Goal: Task Accomplishment & Management: Complete application form

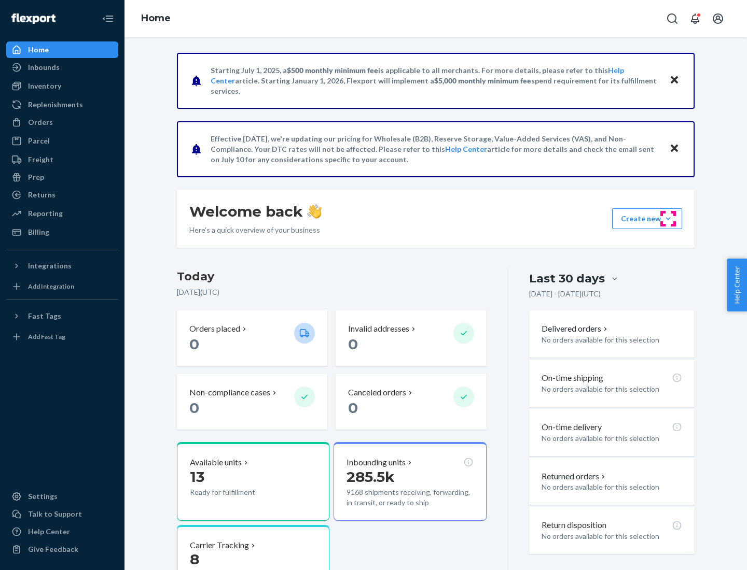
click at [668, 219] on button "Create new Create new inbound Create new order Create new product" at bounding box center [647, 218] width 70 height 21
click at [62, 67] on div "Inbounds" at bounding box center [62, 67] width 110 height 15
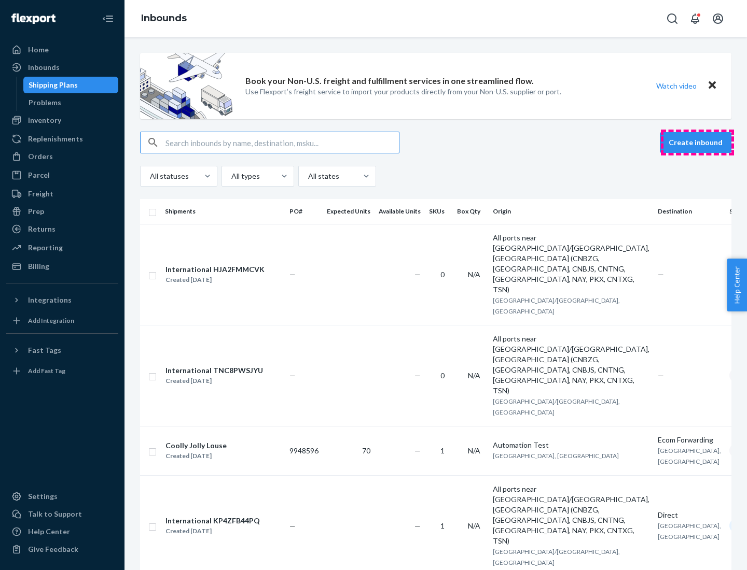
click at [697, 143] on button "Create inbound" at bounding box center [696, 142] width 72 height 21
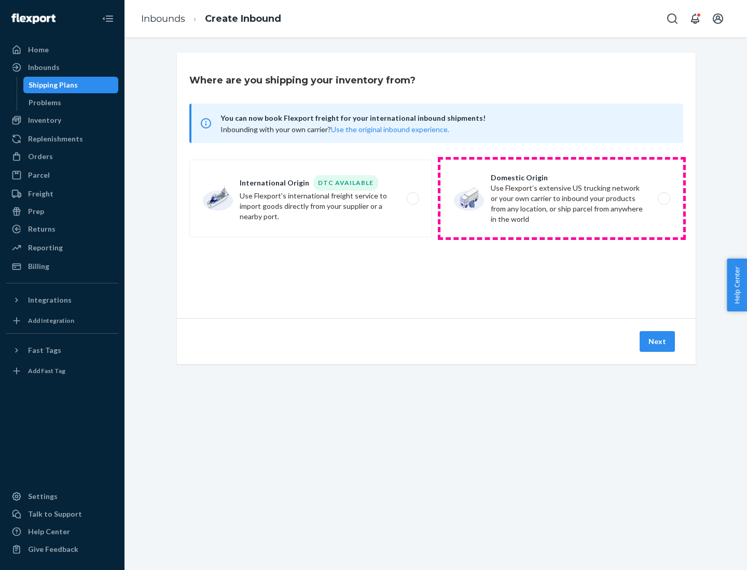
click at [562, 199] on label "Domestic Origin Use Flexport’s extensive US trucking network or your own carrie…" at bounding box center [561, 199] width 243 height 78
click at [663, 199] on input "Domestic Origin Use Flexport’s extensive US trucking network or your own carrie…" at bounding box center [666, 199] width 7 height 7
radio input "true"
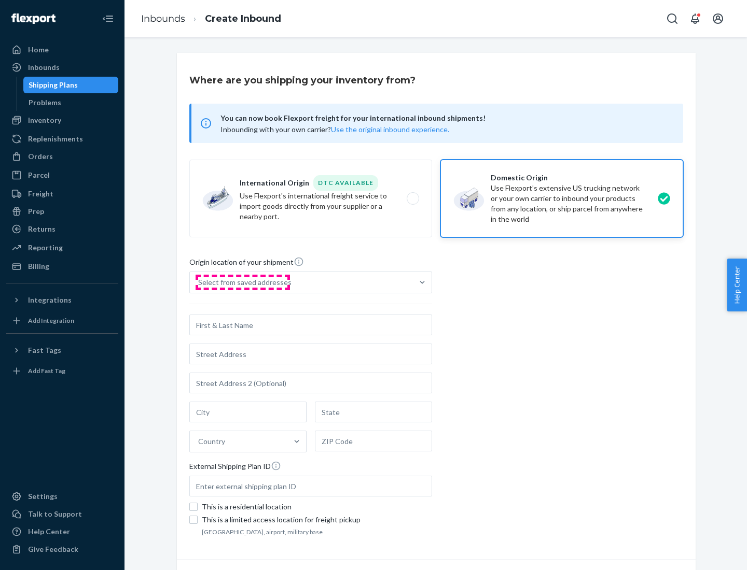
click at [242, 283] on div "Select from saved addresses" at bounding box center [244, 282] width 93 height 10
click at [199, 283] on input "Select from saved addresses" at bounding box center [198, 282] width 1 height 10
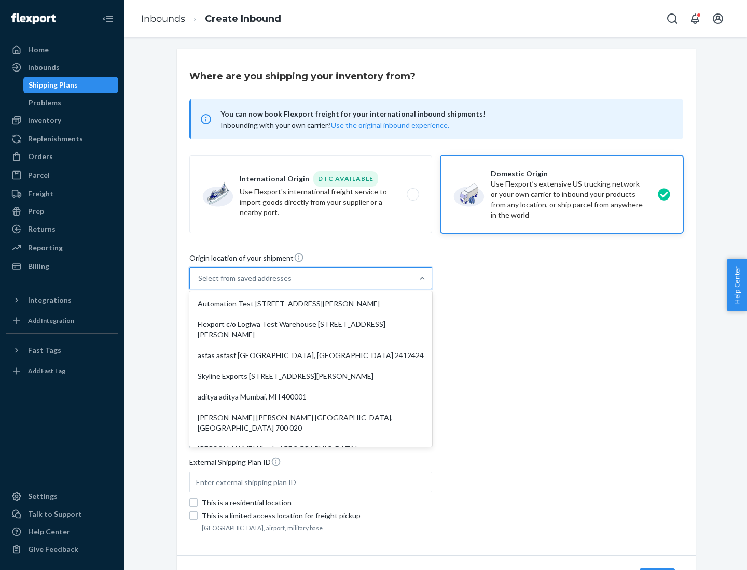
click at [311, 304] on div "Automation Test [STREET_ADDRESS][PERSON_NAME]" at bounding box center [310, 304] width 239 height 21
click at [199, 284] on input "option Automation Test [STREET_ADDRESS][PERSON_NAME]. 9 results available. Use …" at bounding box center [198, 278] width 1 height 10
type input "Automation Test"
type input "9th Floor"
type input "[GEOGRAPHIC_DATA]"
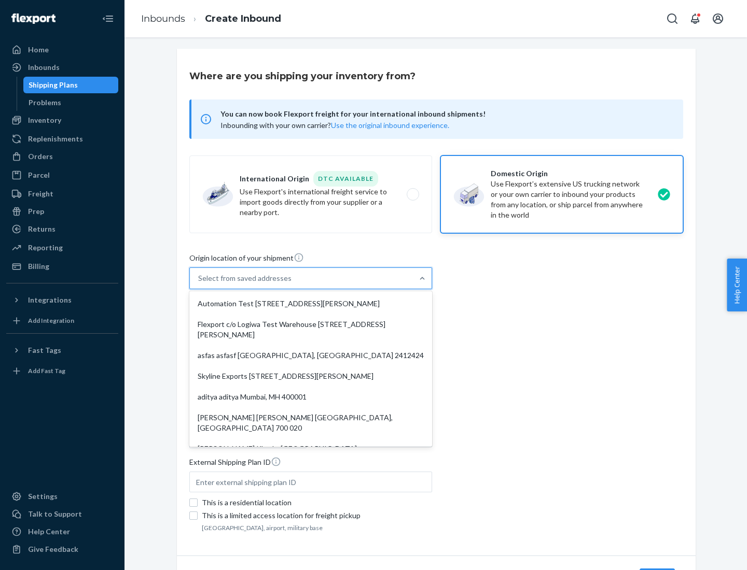
type input "CA"
type input "94104"
type input "[STREET_ADDRESS][PERSON_NAME]"
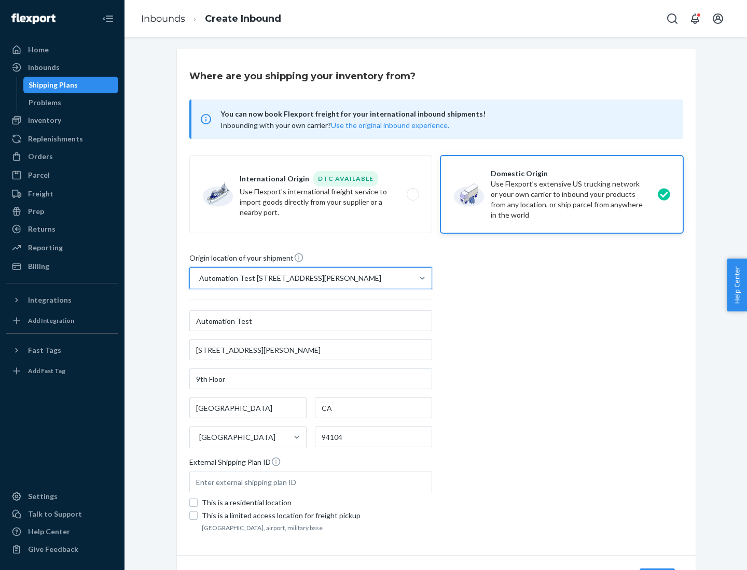
scroll to position [61, 0]
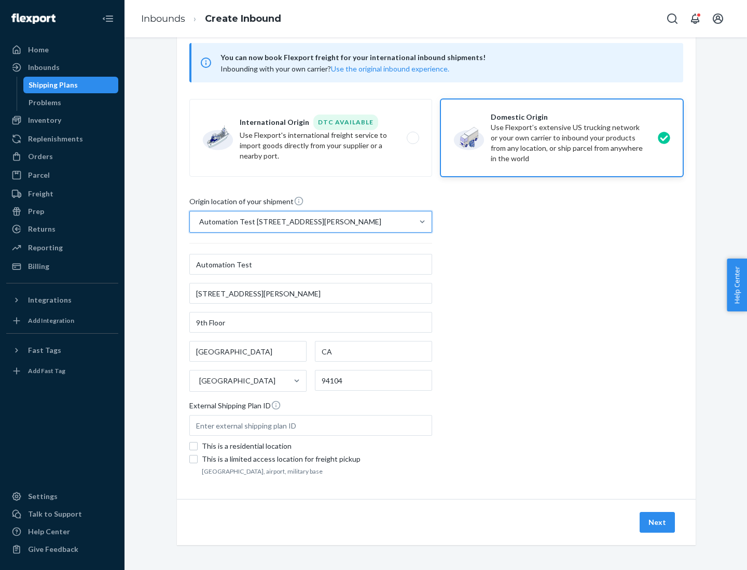
click at [658, 523] on button "Next" at bounding box center [656, 522] width 35 height 21
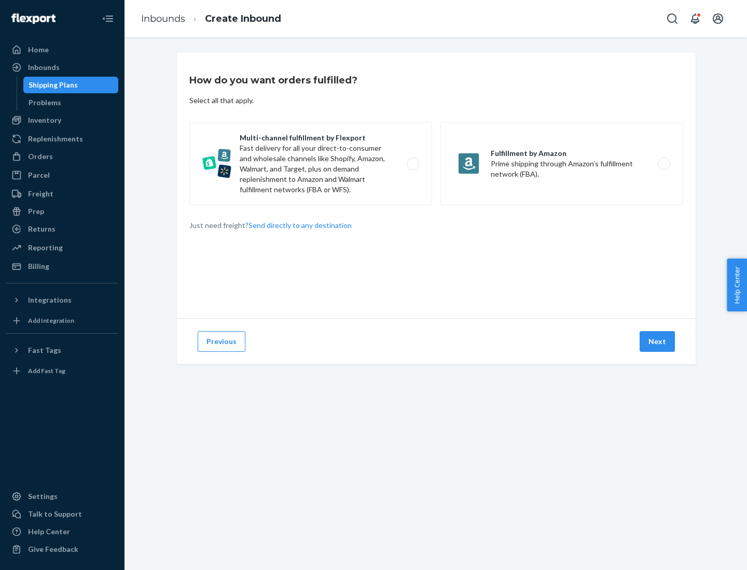
click at [311, 164] on label "Multi-channel fulfillment by Flexport Fast delivery for all your direct-to-cons…" at bounding box center [310, 163] width 243 height 83
click at [412, 164] on input "Multi-channel fulfillment by Flexport Fast delivery for all your direct-to-cons…" at bounding box center [415, 164] width 7 height 7
radio input "true"
click at [658, 342] on button "Next" at bounding box center [656, 341] width 35 height 21
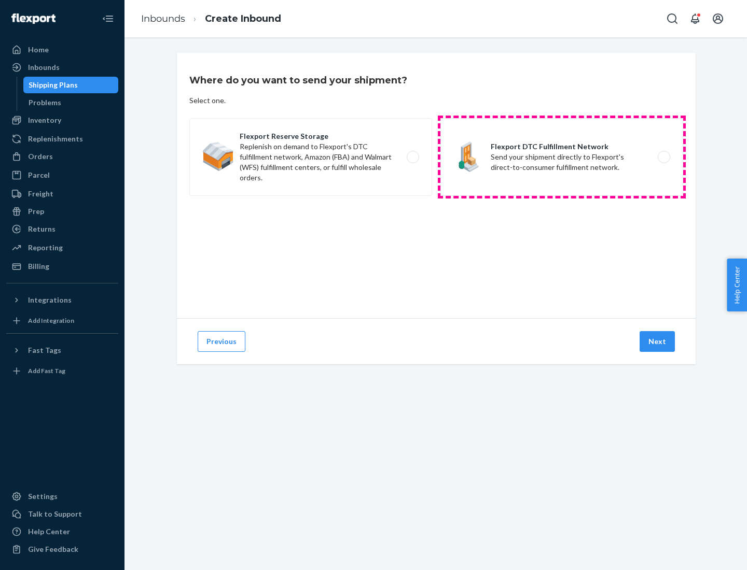
click at [562, 157] on label "Flexport DTC Fulfillment Network Send your shipment directly to Flexport's dire…" at bounding box center [561, 157] width 243 height 78
click at [663, 157] on input "Flexport DTC Fulfillment Network Send your shipment directly to Flexport's dire…" at bounding box center [666, 157] width 7 height 7
radio input "true"
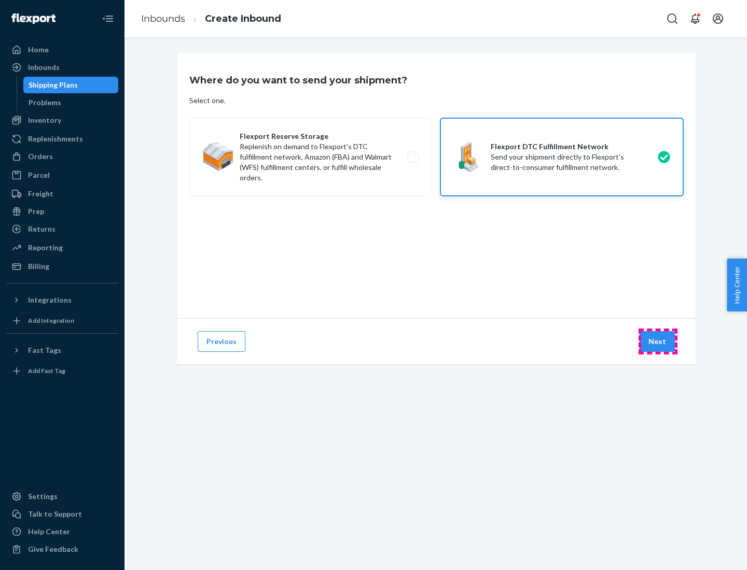
click at [658, 342] on button "Next" at bounding box center [656, 341] width 35 height 21
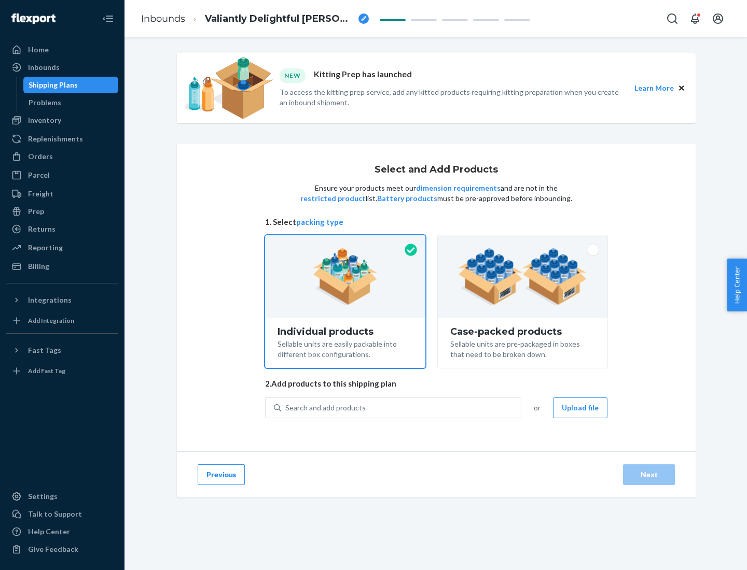
click at [523, 277] on img at bounding box center [522, 276] width 129 height 57
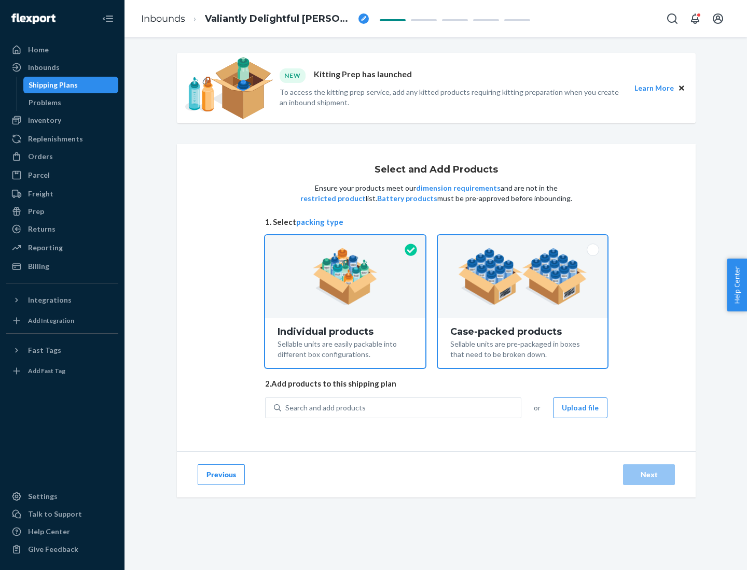
click at [523, 242] on input "Case-packed products Sellable units are pre-packaged in boxes that need to be b…" at bounding box center [522, 238] width 7 height 7
radio input "true"
radio input "false"
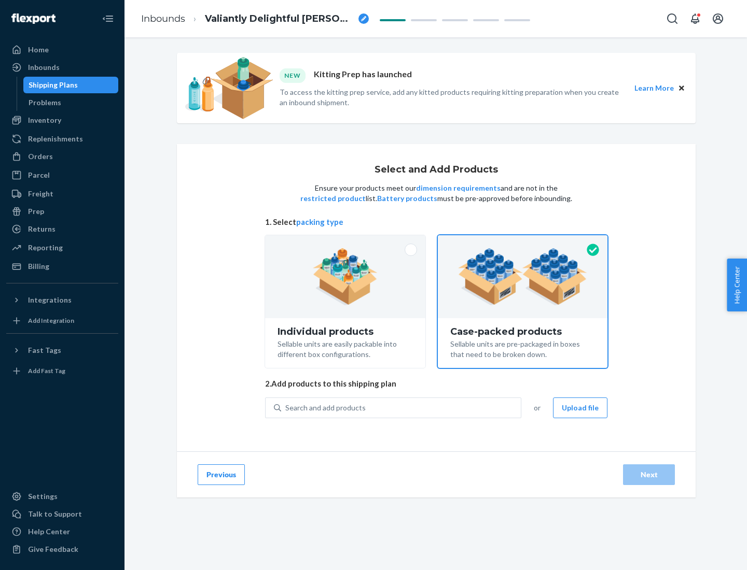
click at [401, 408] on div "Search and add products" at bounding box center [401, 408] width 240 height 19
click at [286, 408] on input "Search and add products" at bounding box center [285, 408] width 1 height 10
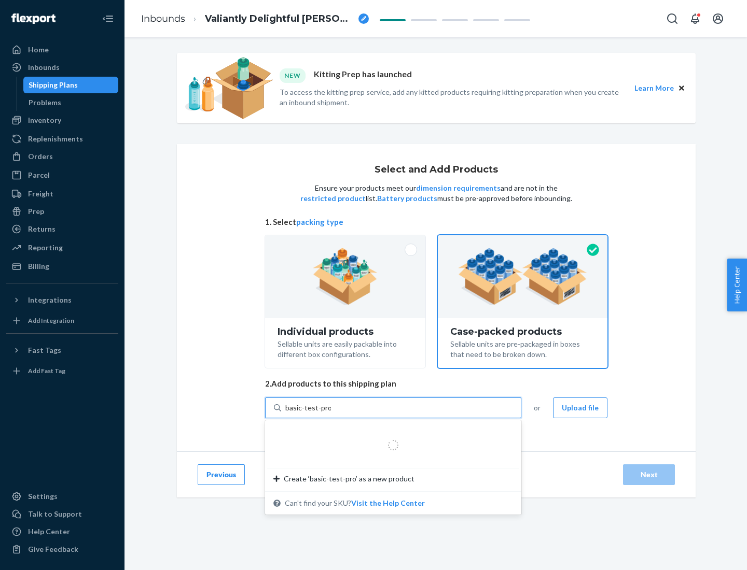
type input "basic-test-product-1"
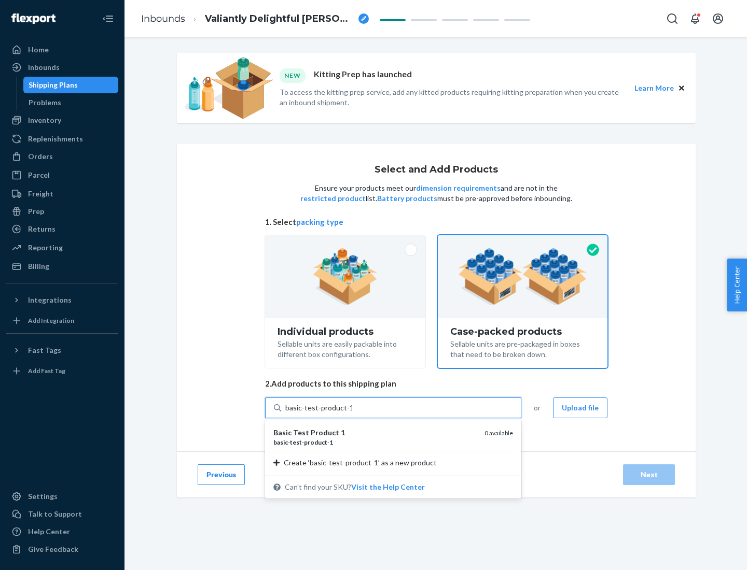
click at [375, 442] on div "basic - test - product - 1" at bounding box center [374, 442] width 203 height 9
click at [352, 413] on input "basic-test-product-1" at bounding box center [318, 408] width 66 height 10
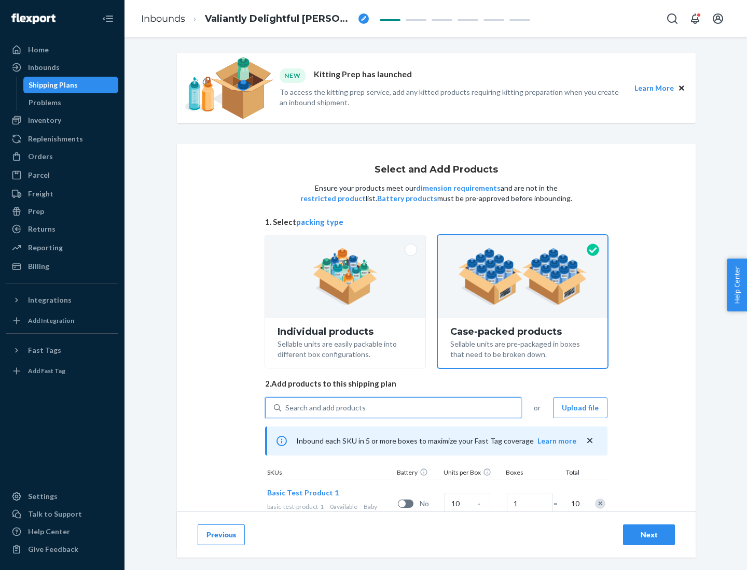
scroll to position [37, 0]
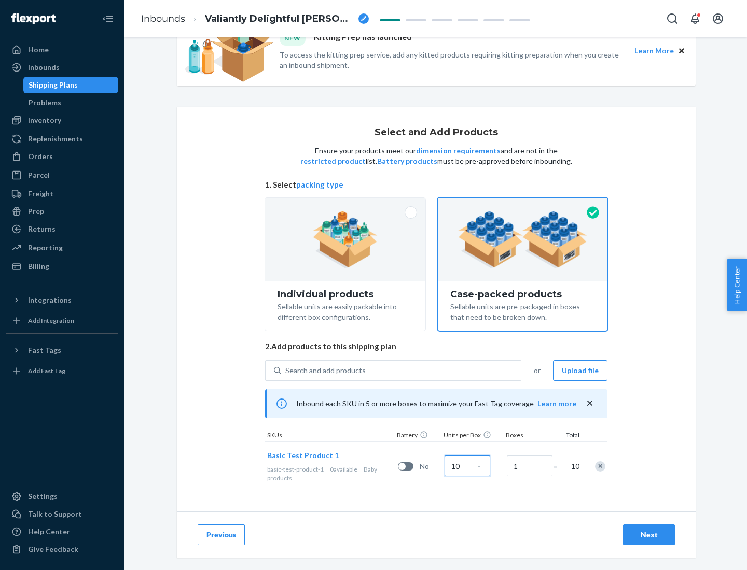
type input "10"
type input "7"
click at [649, 535] on div "Next" at bounding box center [649, 535] width 34 height 10
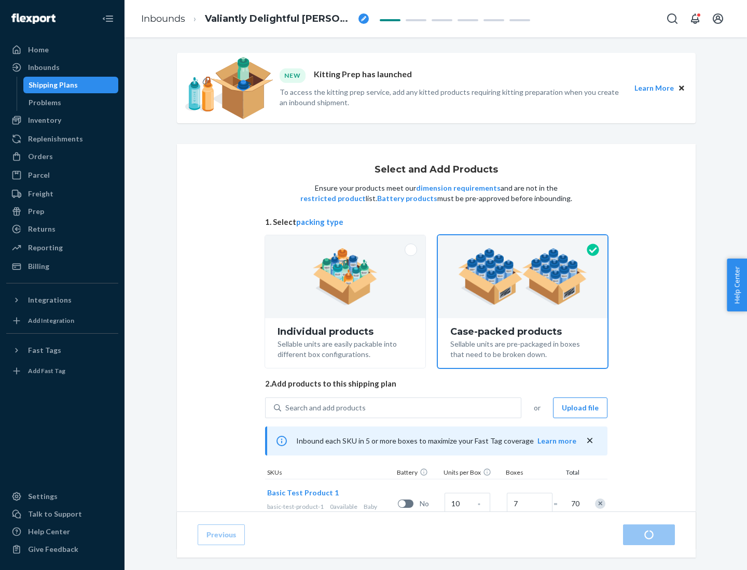
radio input "true"
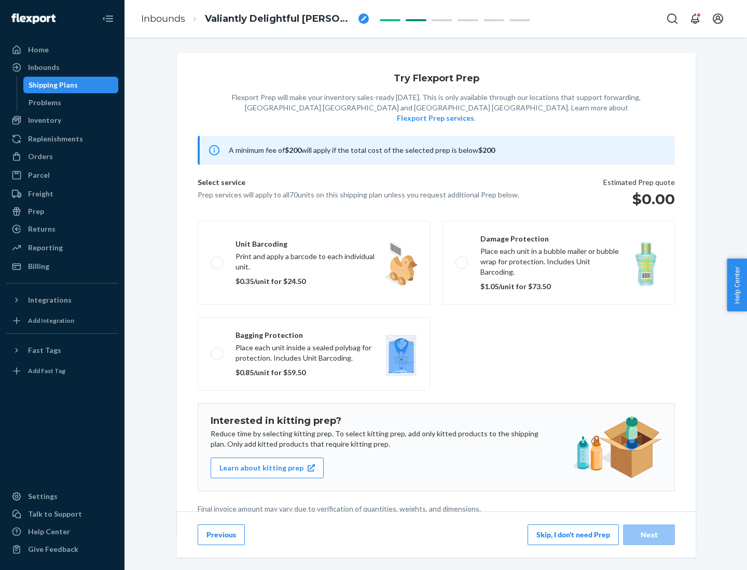
scroll to position [3, 0]
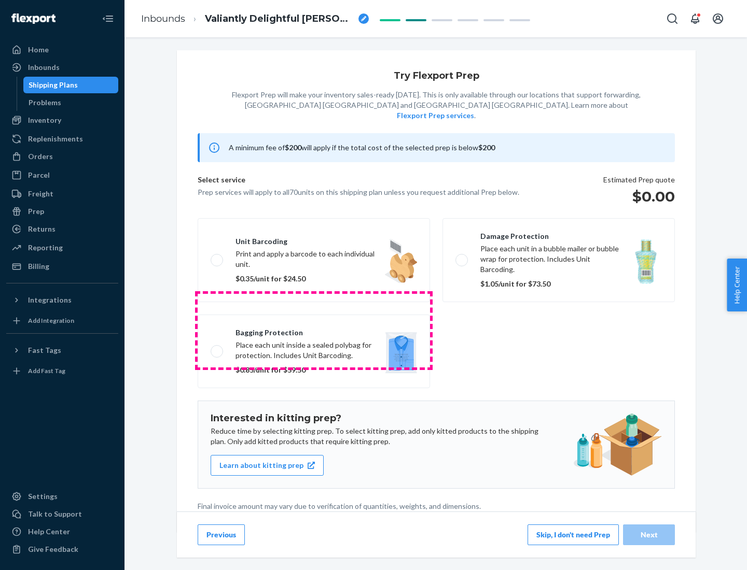
click at [314, 330] on label "Bagging protection Place each unit inside a sealed polybag for protection. Incl…" at bounding box center [314, 352] width 232 height 74
click at [217, 348] on input "Bagging protection Place each unit inside a sealed polybag for protection. Incl…" at bounding box center [214, 351] width 7 height 7
checkbox input "true"
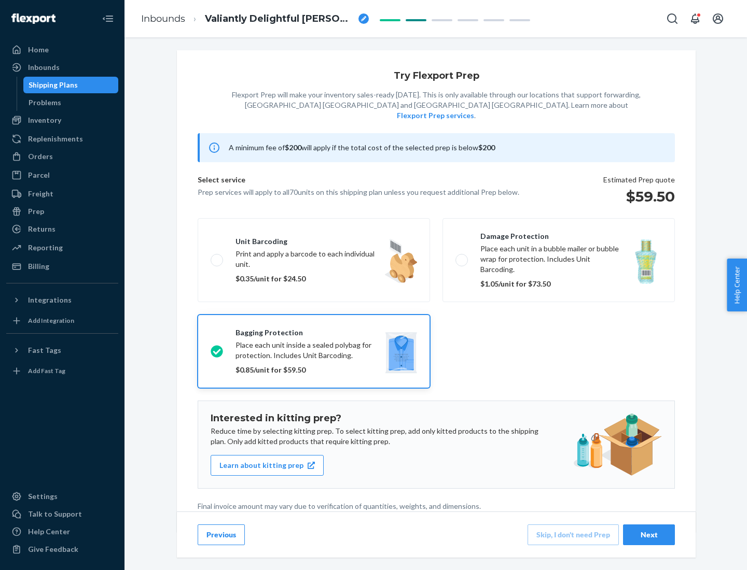
click at [649, 535] on div "Next" at bounding box center [649, 535] width 34 height 10
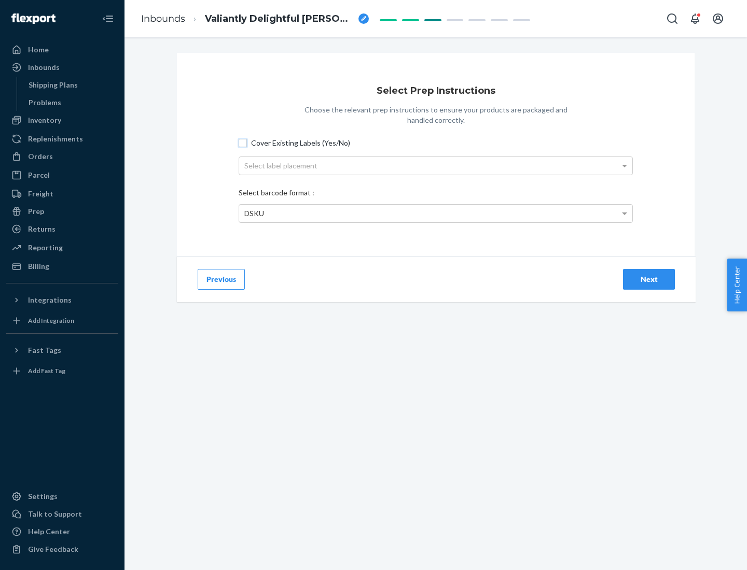
click at [243, 143] on input "Cover Existing Labels (Yes/No)" at bounding box center [243, 143] width 8 height 8
checkbox input "true"
click at [436, 165] on div "Select label placement" at bounding box center [435, 166] width 393 height 18
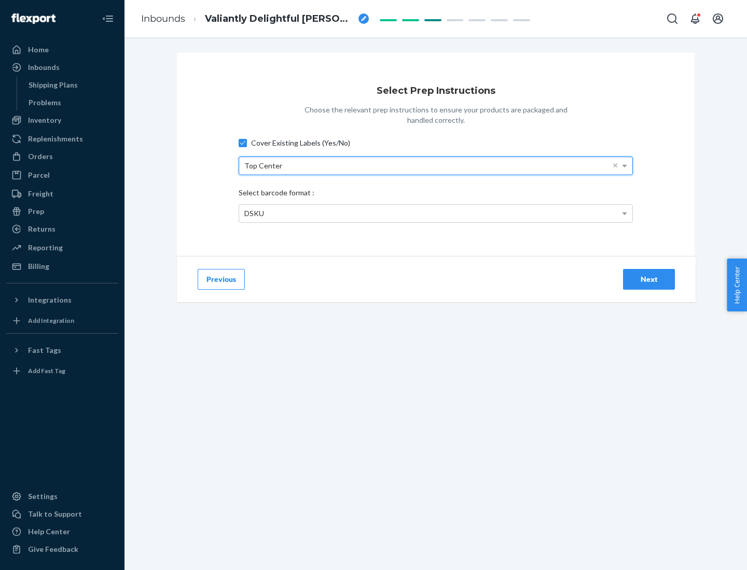
click at [436, 213] on div "DSKU" at bounding box center [435, 214] width 393 height 18
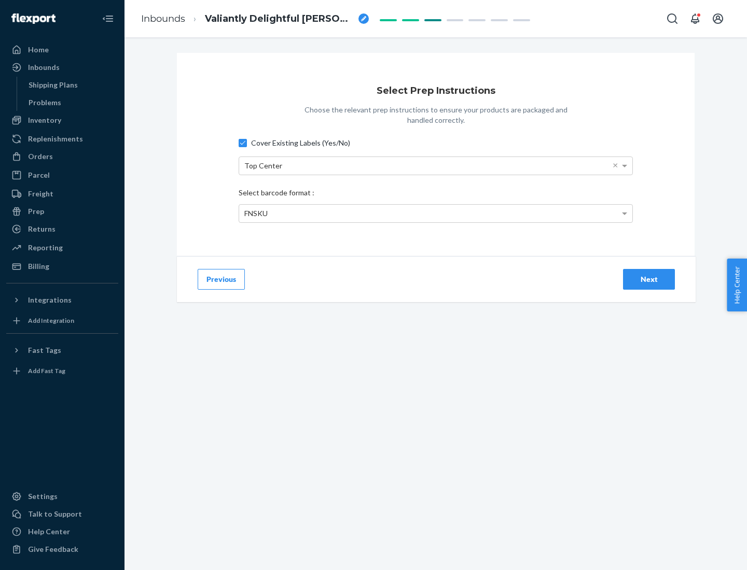
click at [649, 279] on div "Next" at bounding box center [649, 279] width 34 height 10
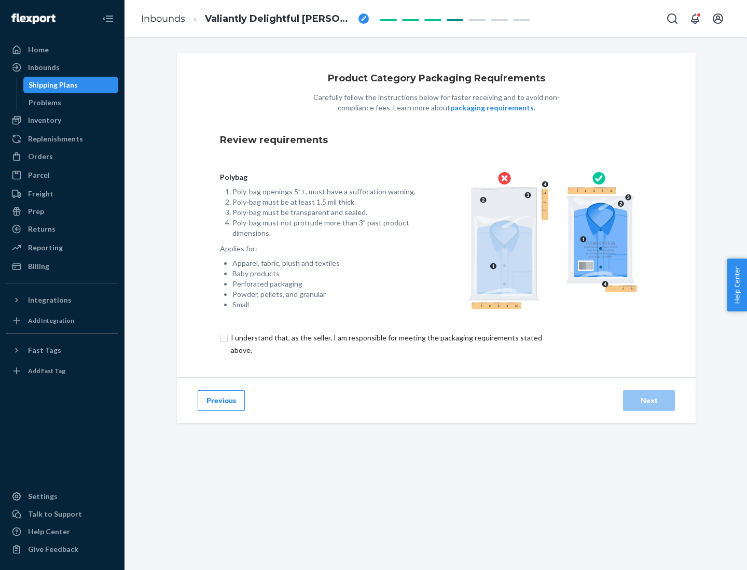
click at [385, 344] on input "checkbox" at bounding box center [392, 344] width 345 height 25
checkbox input "true"
click at [649, 400] on div "Next" at bounding box center [649, 401] width 34 height 10
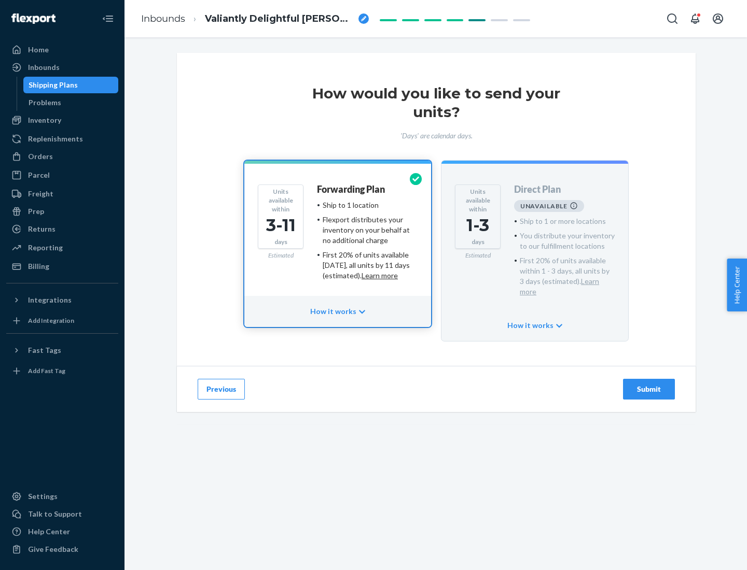
click at [352, 189] on h4 "Forwarding Plan" at bounding box center [351, 190] width 68 height 10
click at [649, 384] on div "Submit" at bounding box center [649, 389] width 34 height 10
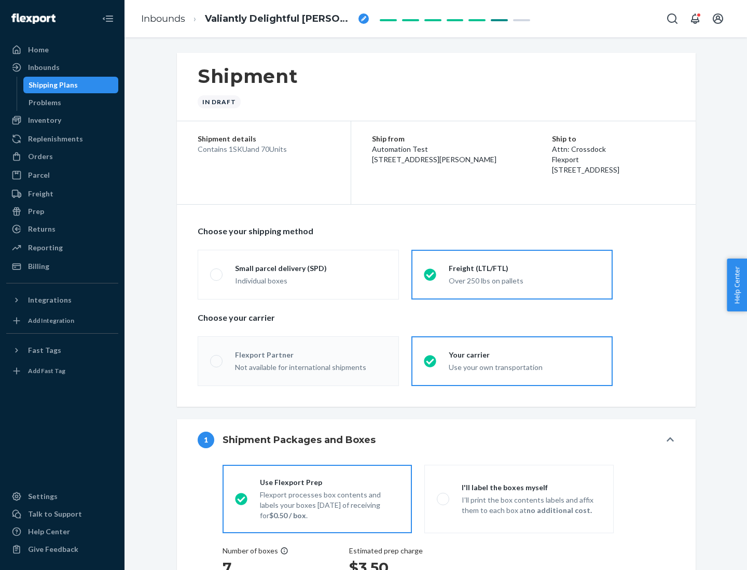
radio input "true"
radio input "false"
radio input "true"
radio input "false"
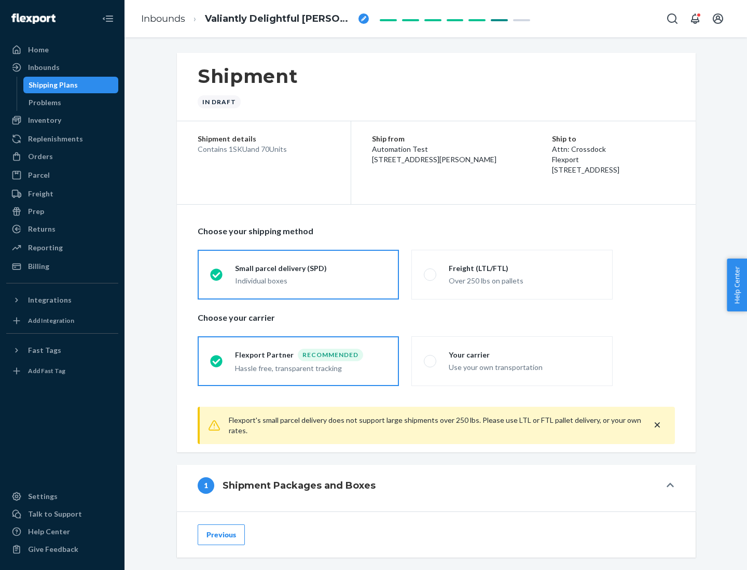
click at [311, 281] on div "Individual boxes" at bounding box center [310, 281] width 151 height 10
click at [217, 278] on input "Small parcel delivery (SPD) Individual boxes" at bounding box center [213, 274] width 7 height 7
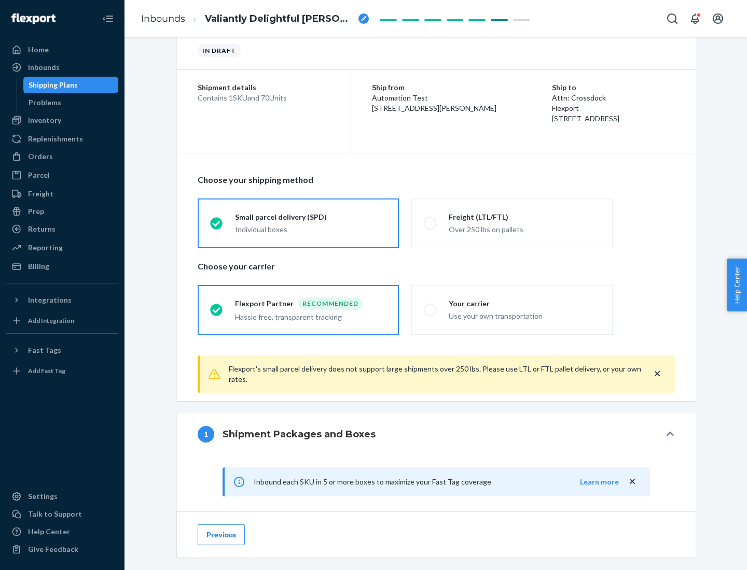
click at [311, 303] on div "Recommended" at bounding box center [330, 304] width 65 height 12
click at [217, 306] on input "Flexport Partner Recommended Hassle free, transparent tracking" at bounding box center [213, 309] width 7 height 7
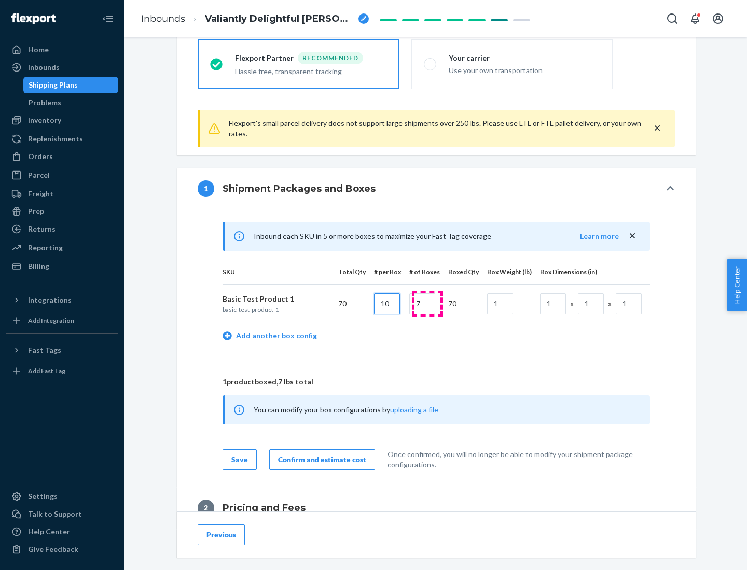
type input "10"
type input "7"
type input "1"
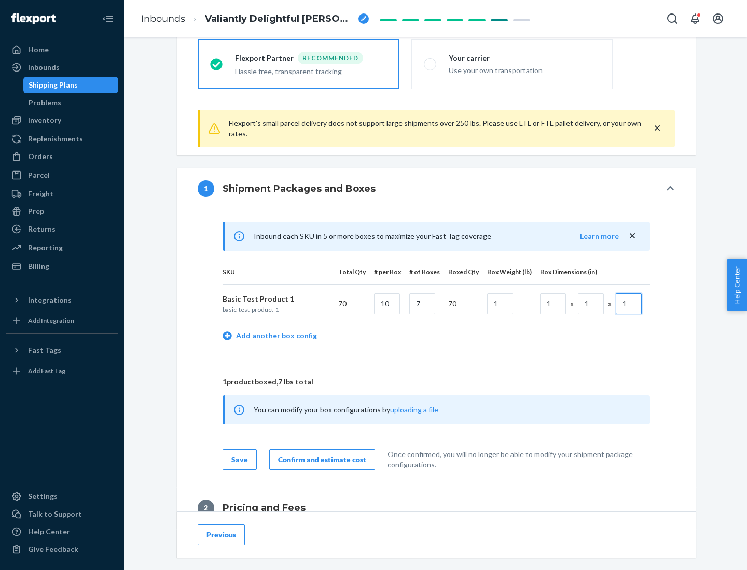
scroll to position [453, 0]
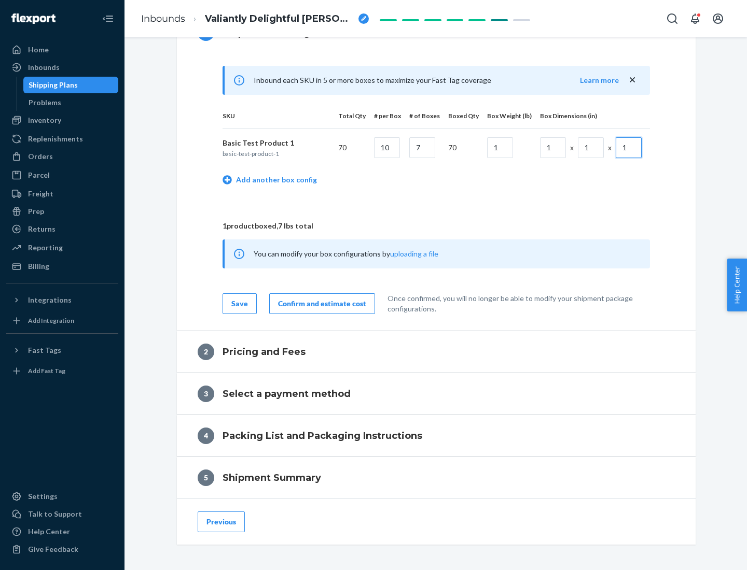
type input "1"
click at [320, 303] on div "Confirm and estimate cost" at bounding box center [322, 304] width 88 height 10
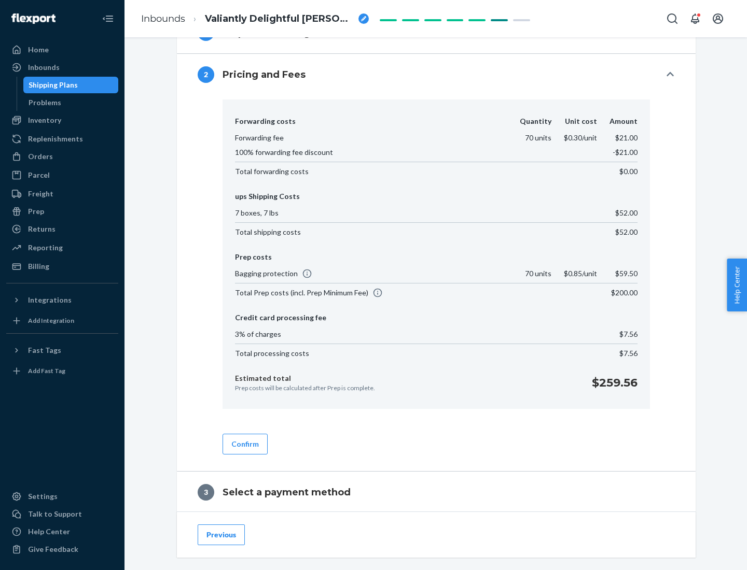
scroll to position [594, 0]
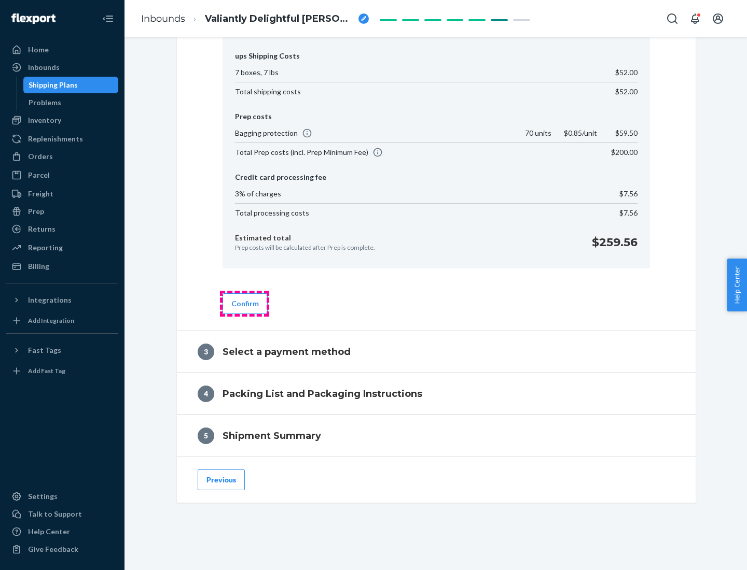
click at [244, 303] on button "Confirm" at bounding box center [244, 304] width 45 height 21
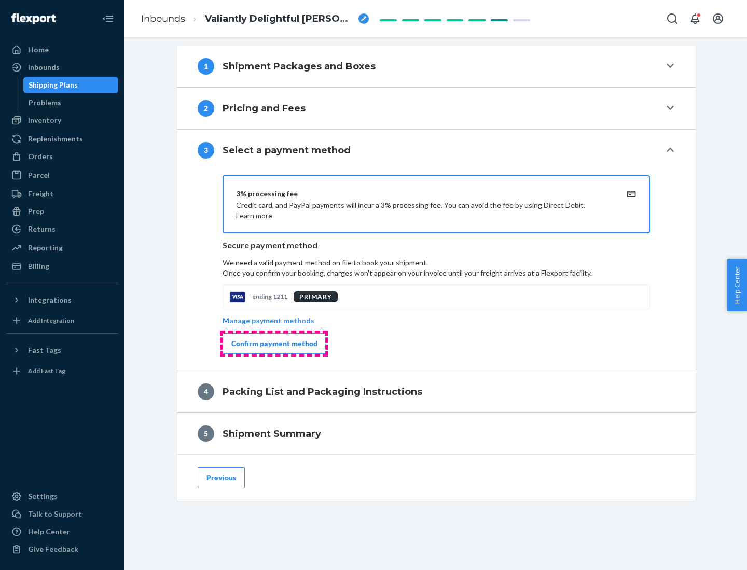
click at [273, 344] on div "Confirm payment method" at bounding box center [274, 344] width 86 height 10
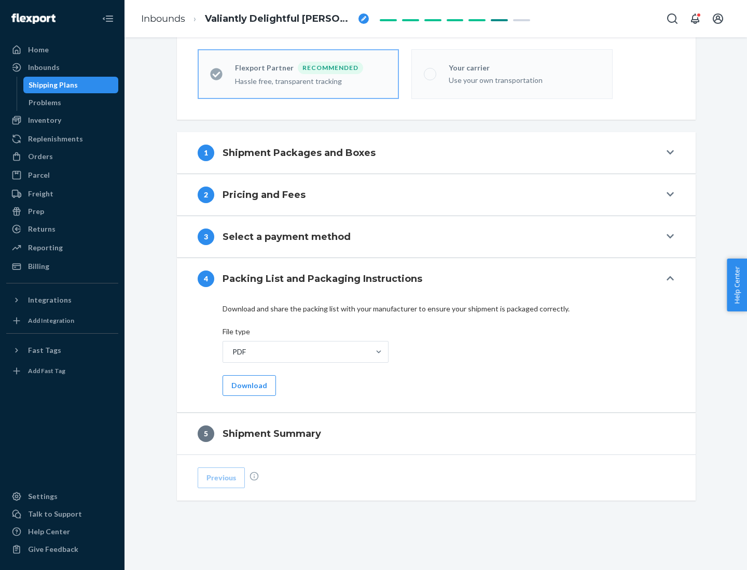
scroll to position [287, 0]
click at [248, 385] on button "Download" at bounding box center [248, 385] width 53 height 21
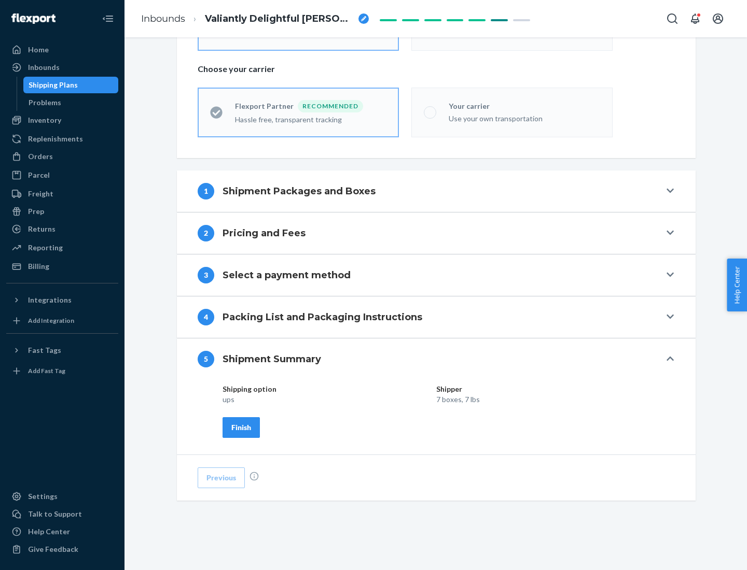
scroll to position [249, 0]
